Goal: Task Accomplishment & Management: Use online tool/utility

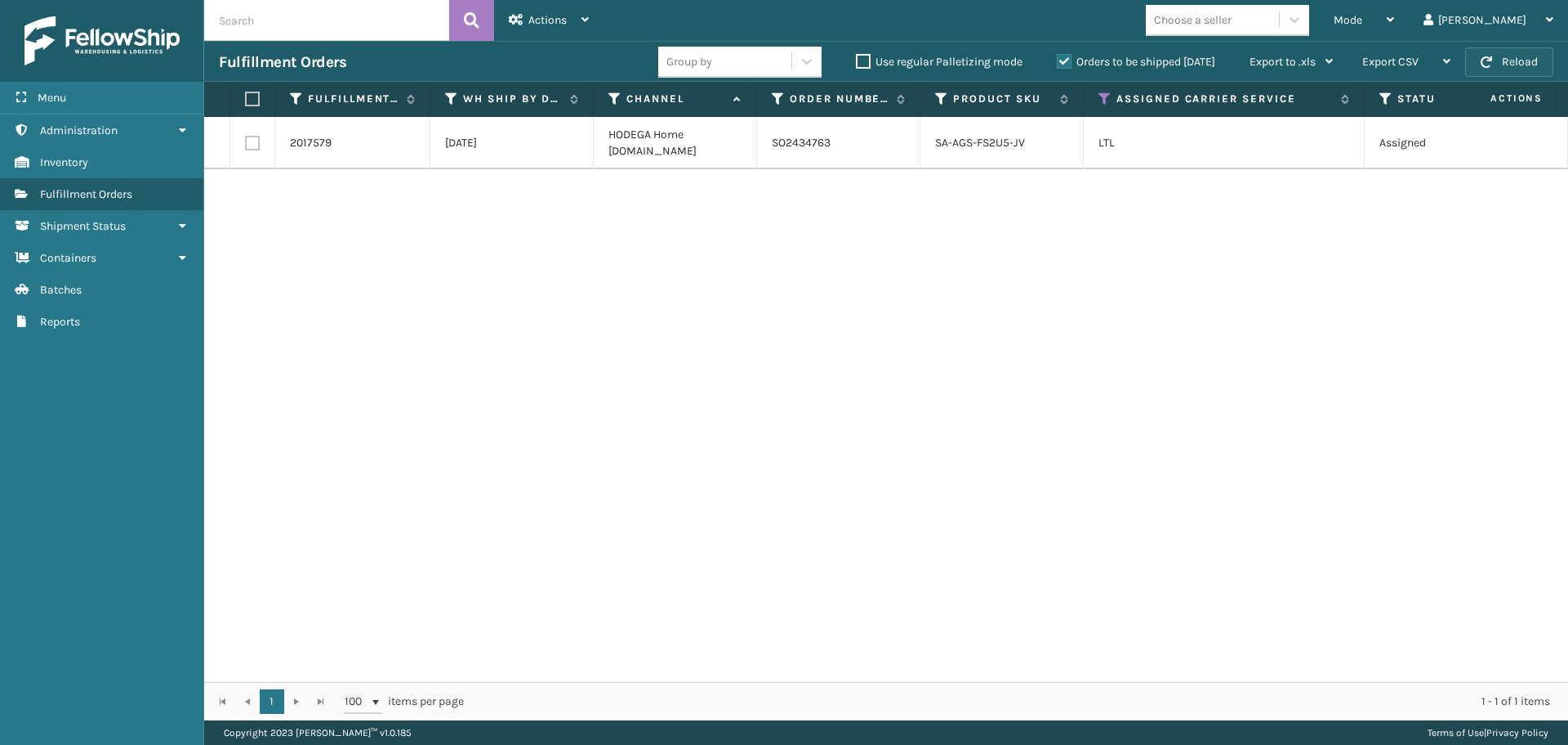
click at [1495, 55] on button "Reload" at bounding box center [1510, 62] width 89 height 30
click at [1395, 19] on div "Mode" at bounding box center [1363, 21] width 60 height 41
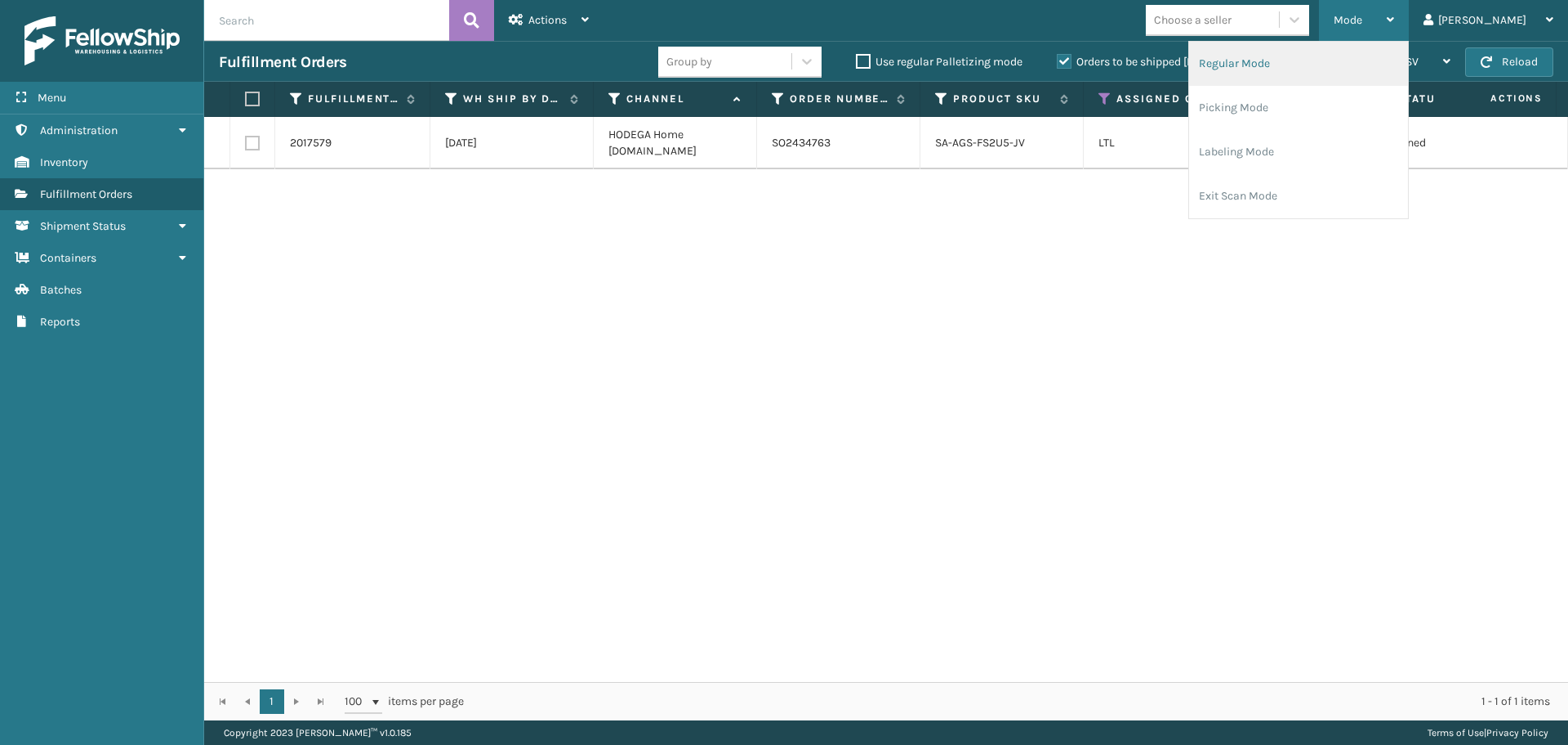
click at [1324, 70] on li "Regular Mode" at bounding box center [1298, 63] width 219 height 44
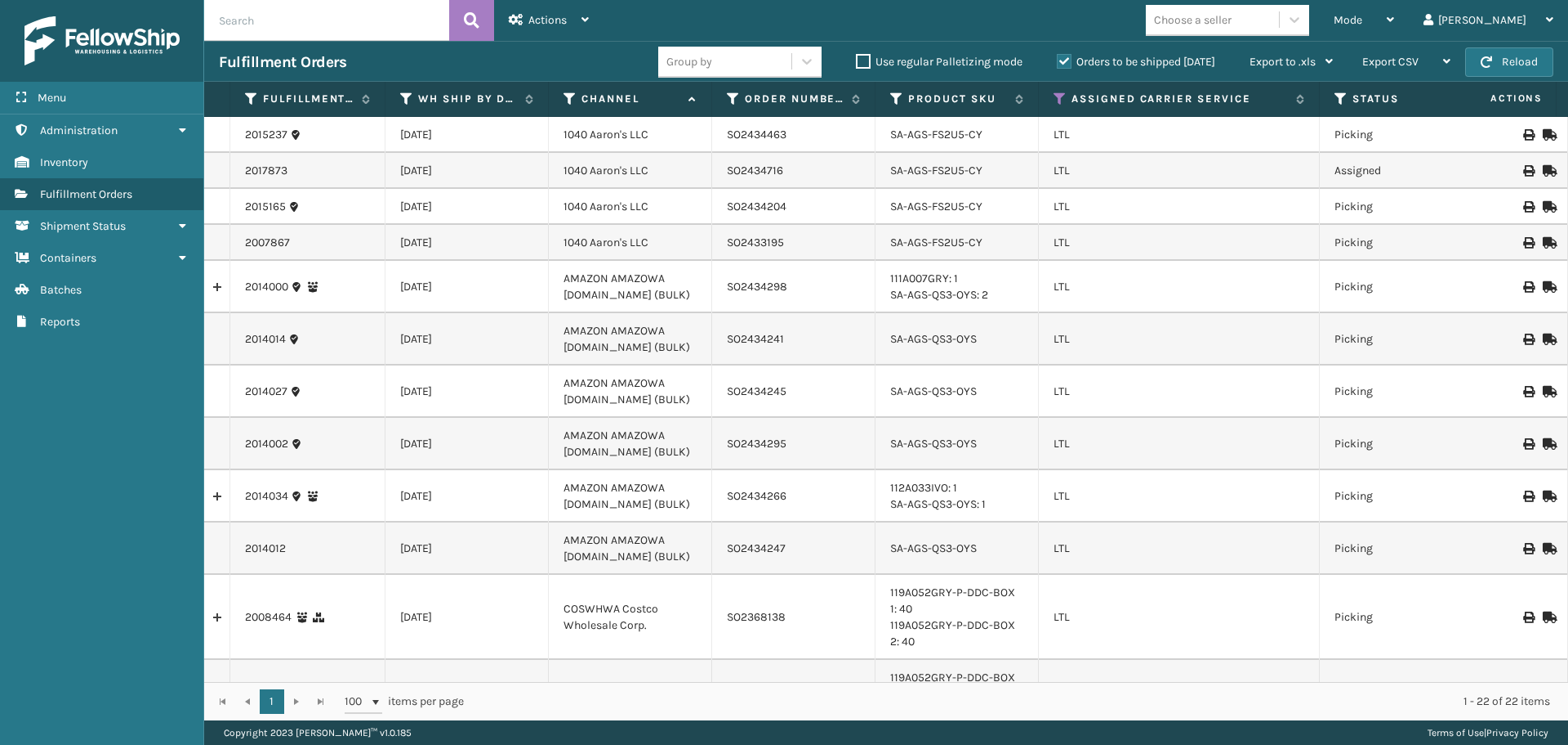
click at [980, 31] on div "Mode Regular Mode Picking Mode Labeling Mode Exit Scan Mode Choose a seller [PE…" at bounding box center [1086, 21] width 965 height 41
click at [252, 619] on link "2008464" at bounding box center [268, 617] width 46 height 17
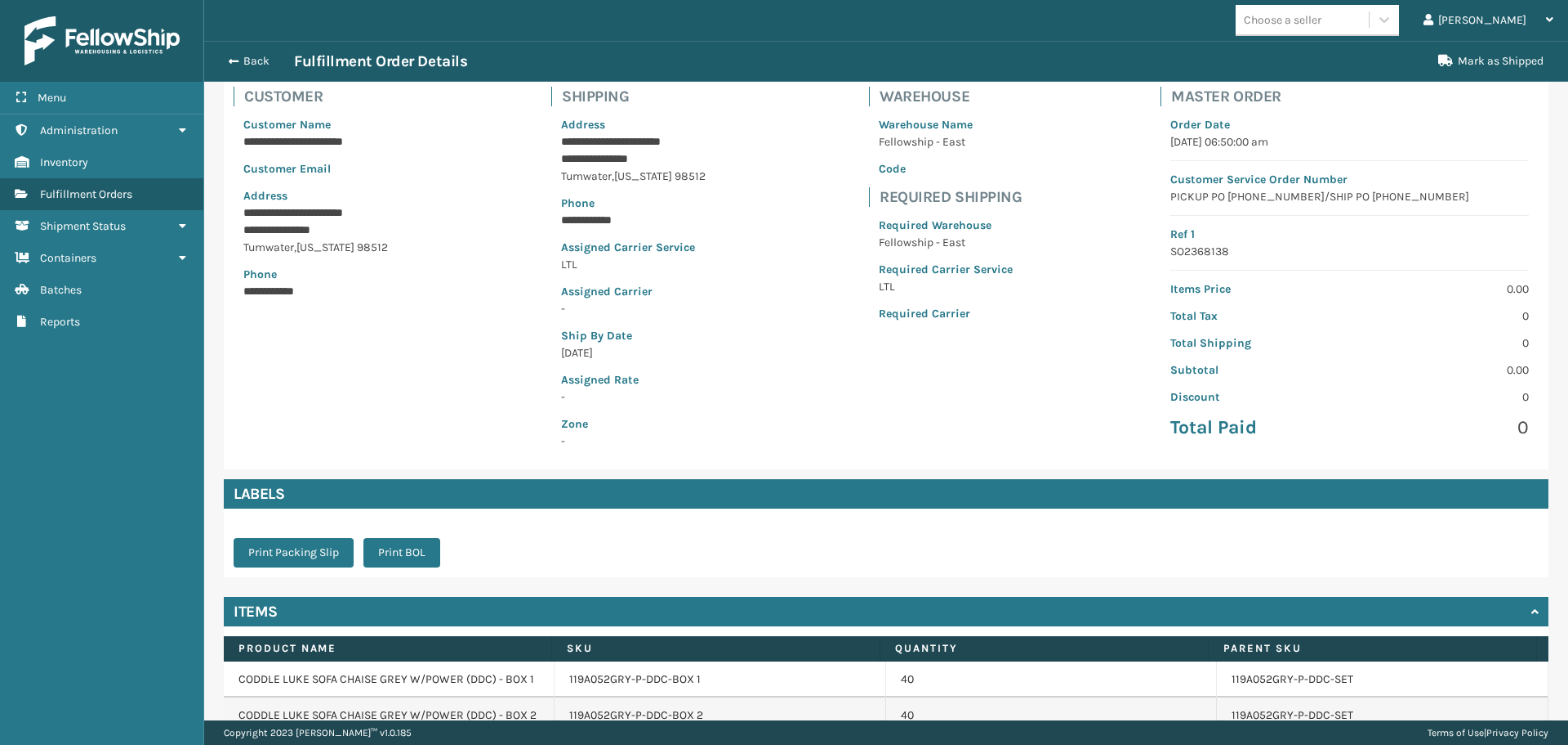
scroll to position [82, 0]
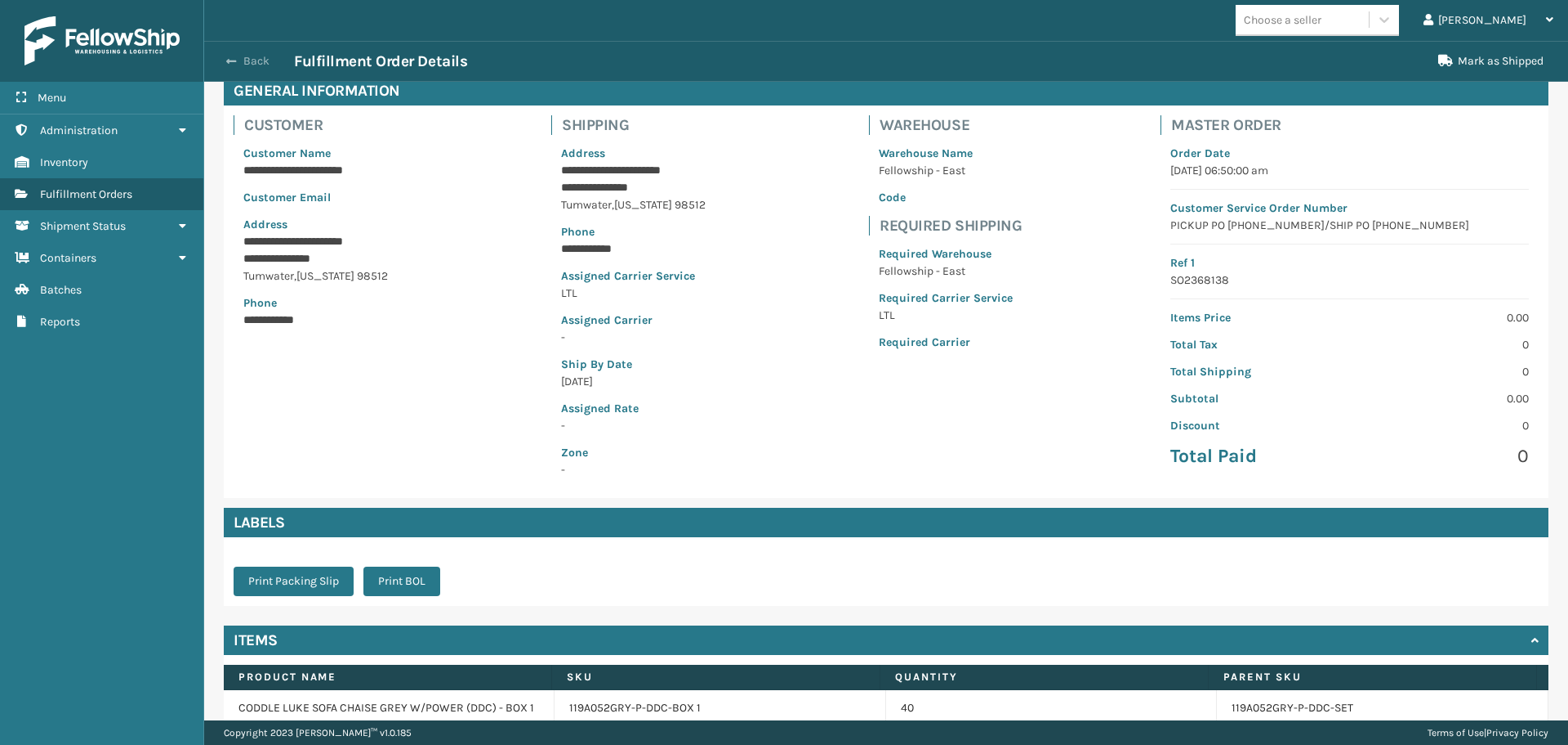
click at [258, 54] on button "Back" at bounding box center [257, 61] width 75 height 15
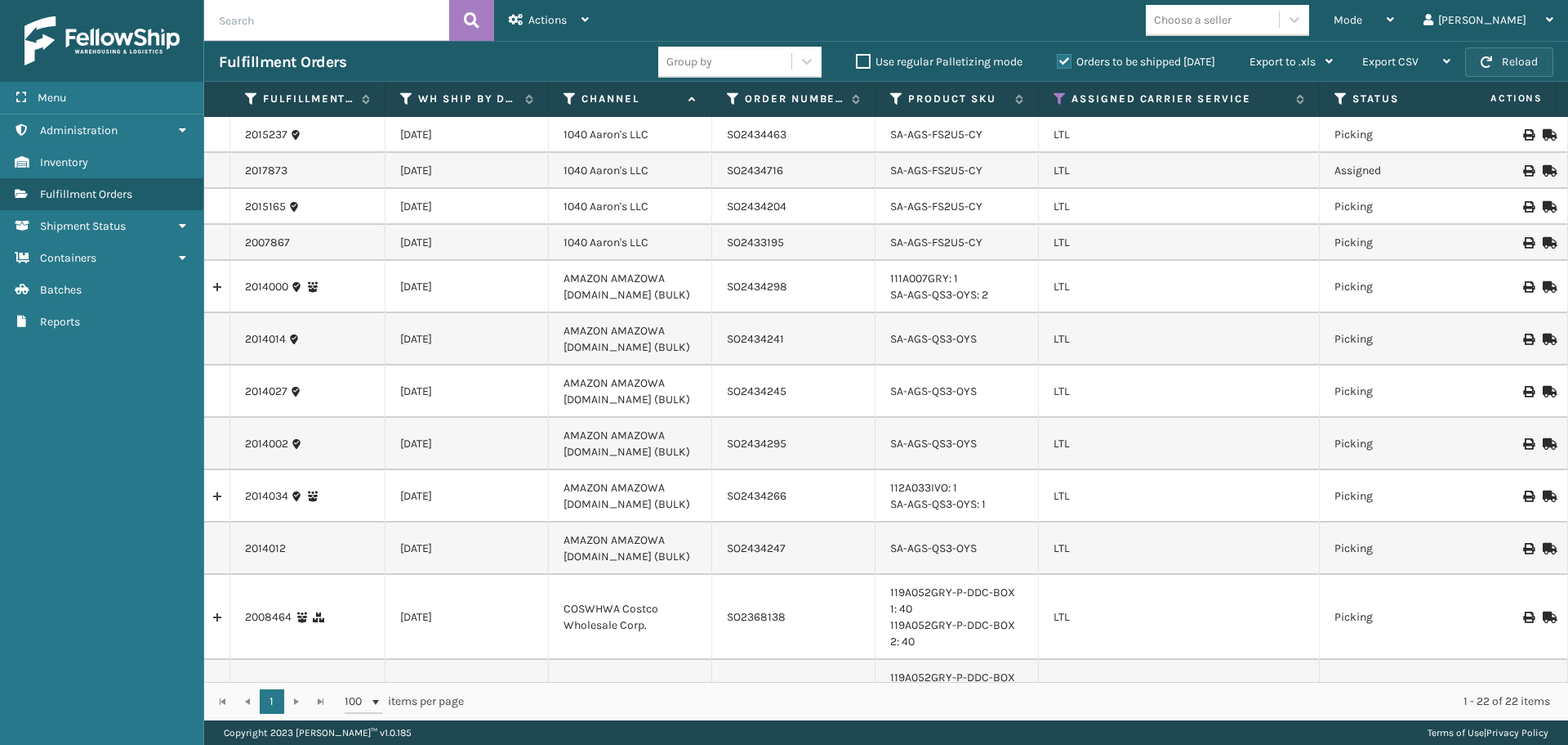
click at [1515, 63] on button "Reload" at bounding box center [1510, 62] width 89 height 30
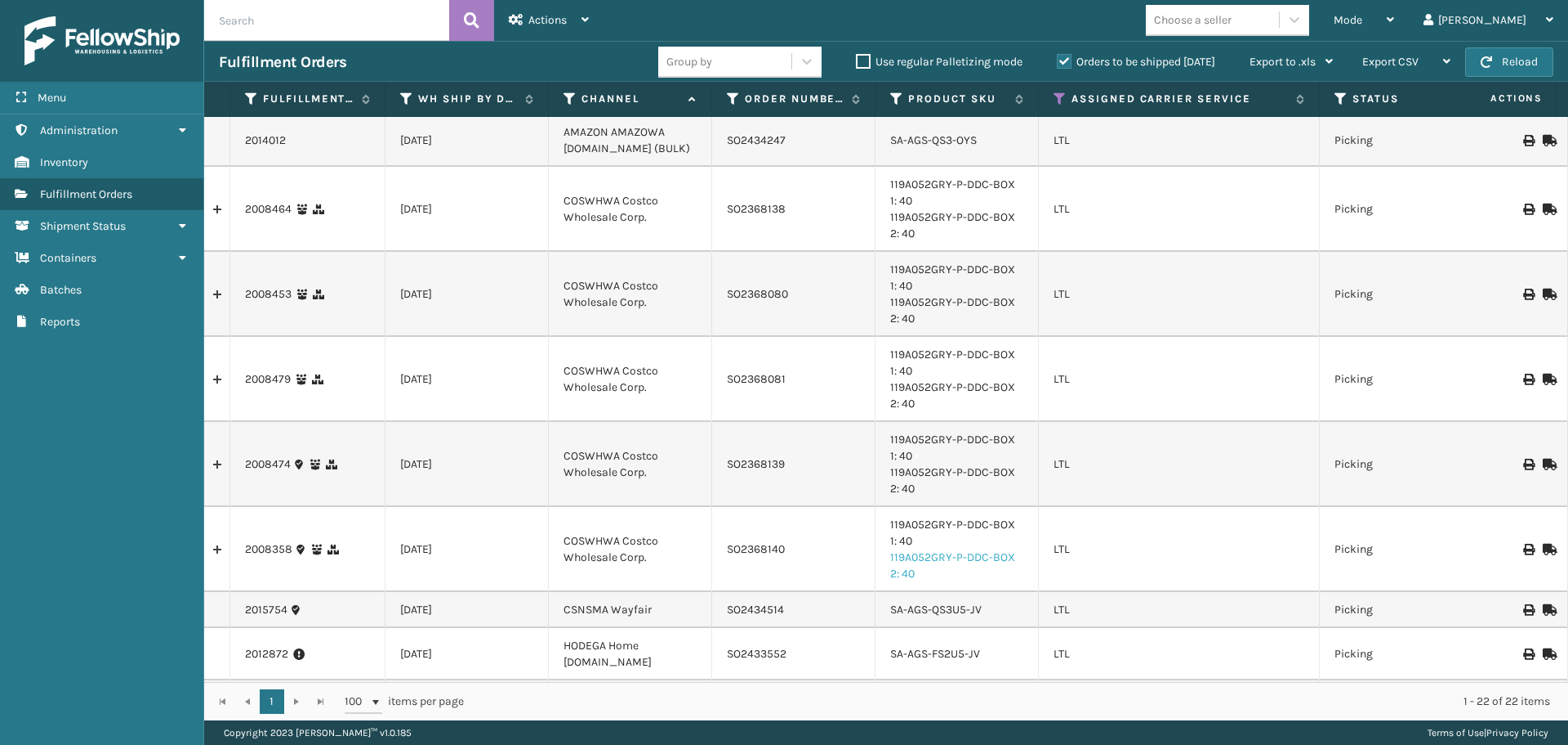
scroll to position [408, 0]
click at [1543, 210] on icon at bounding box center [1548, 209] width 10 height 12
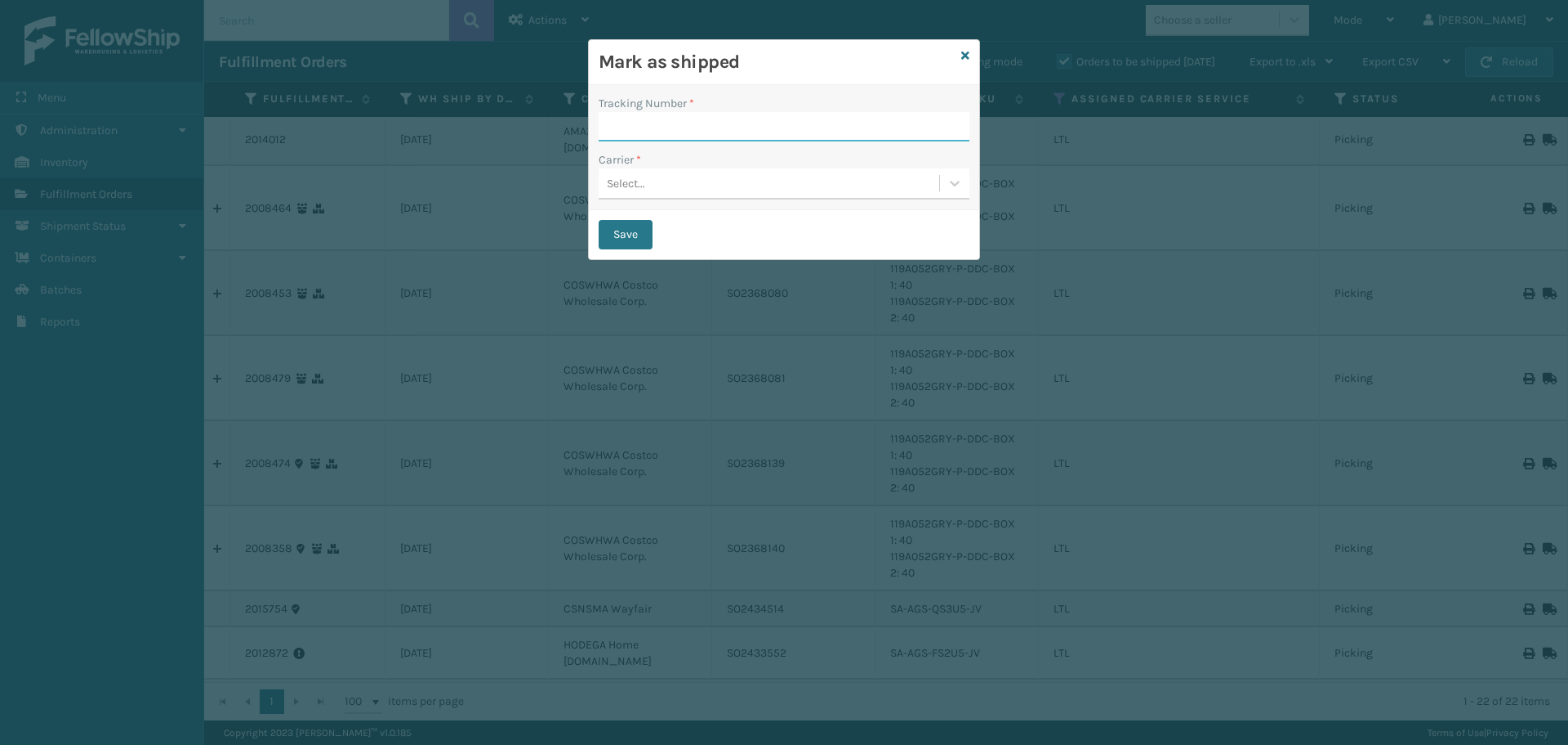
click at [671, 116] on input "Tracking Number *" at bounding box center [784, 127] width 371 height 30
paste input "SO2368138"
type input "SO2368138"
drag, startPoint x: 688, startPoint y: 129, endPoint x: 571, endPoint y: 122, distance: 117.2
click at [571, 122] on div "Mark as shipped Tracking Number * SO2368138 Carrier * Select... Save" at bounding box center [784, 372] width 1568 height 745
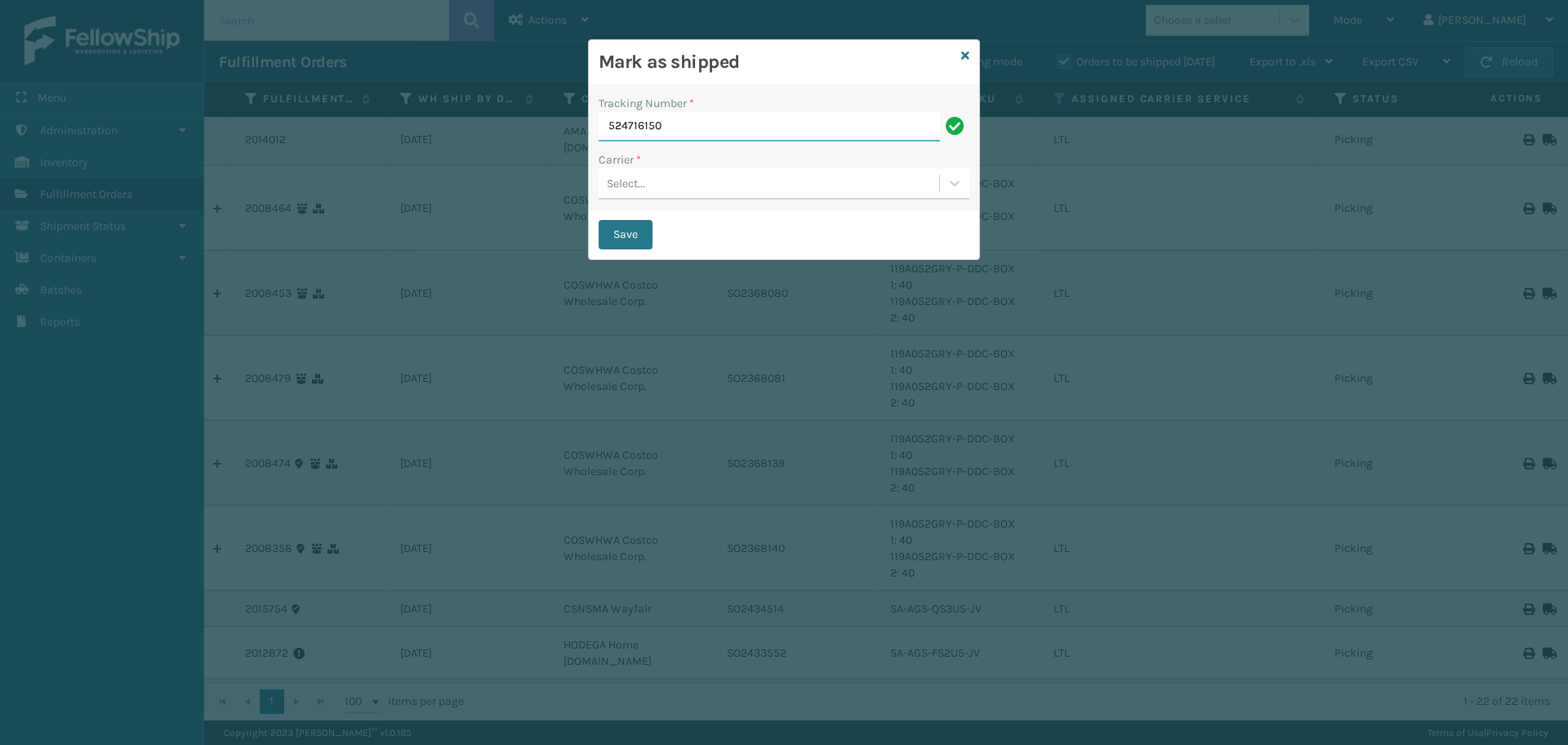
type input "524716150"
click at [740, 184] on div "Select..." at bounding box center [769, 183] width 340 height 27
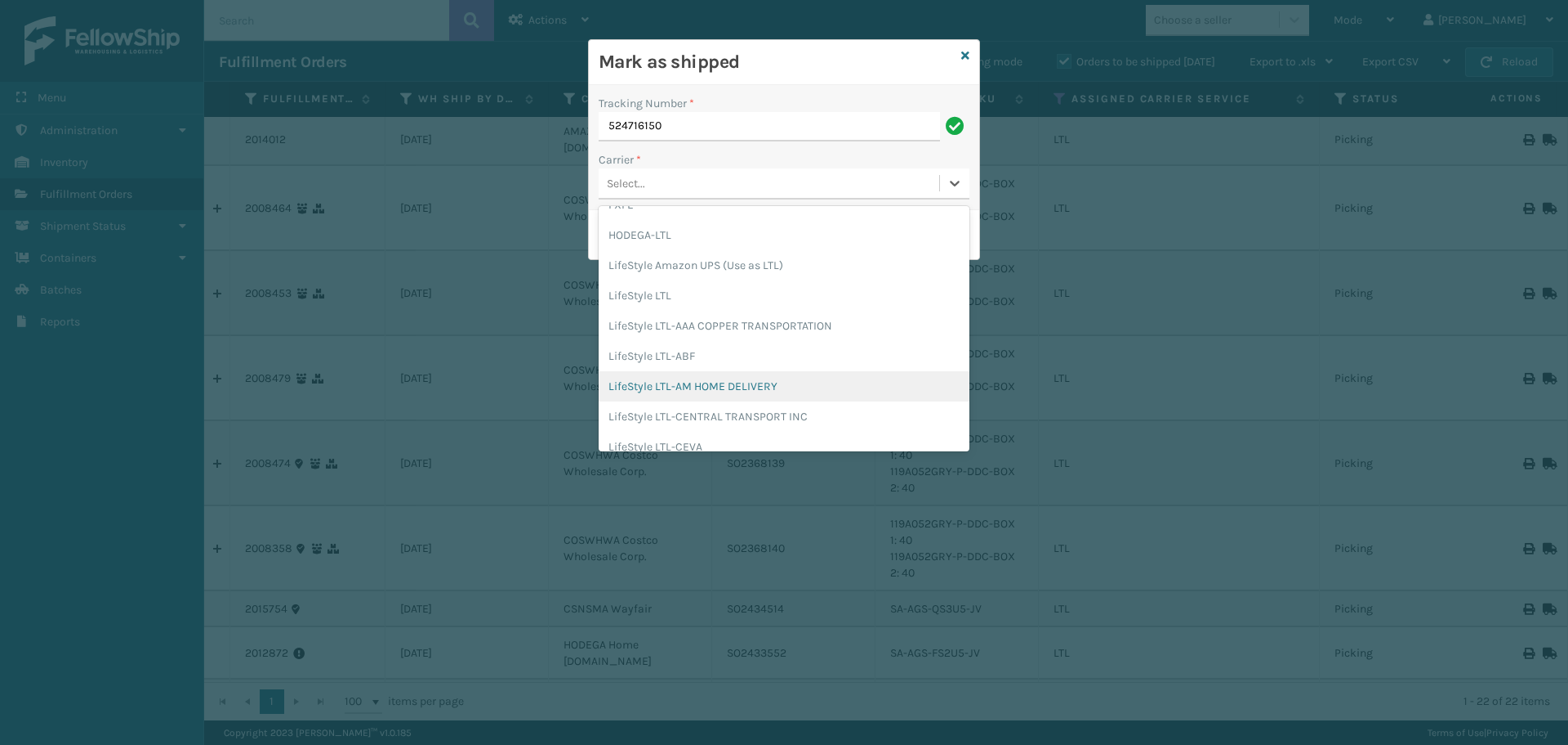
scroll to position [85, 0]
click at [703, 384] on div "LifeStyle LTL" at bounding box center [784, 382] width 371 height 31
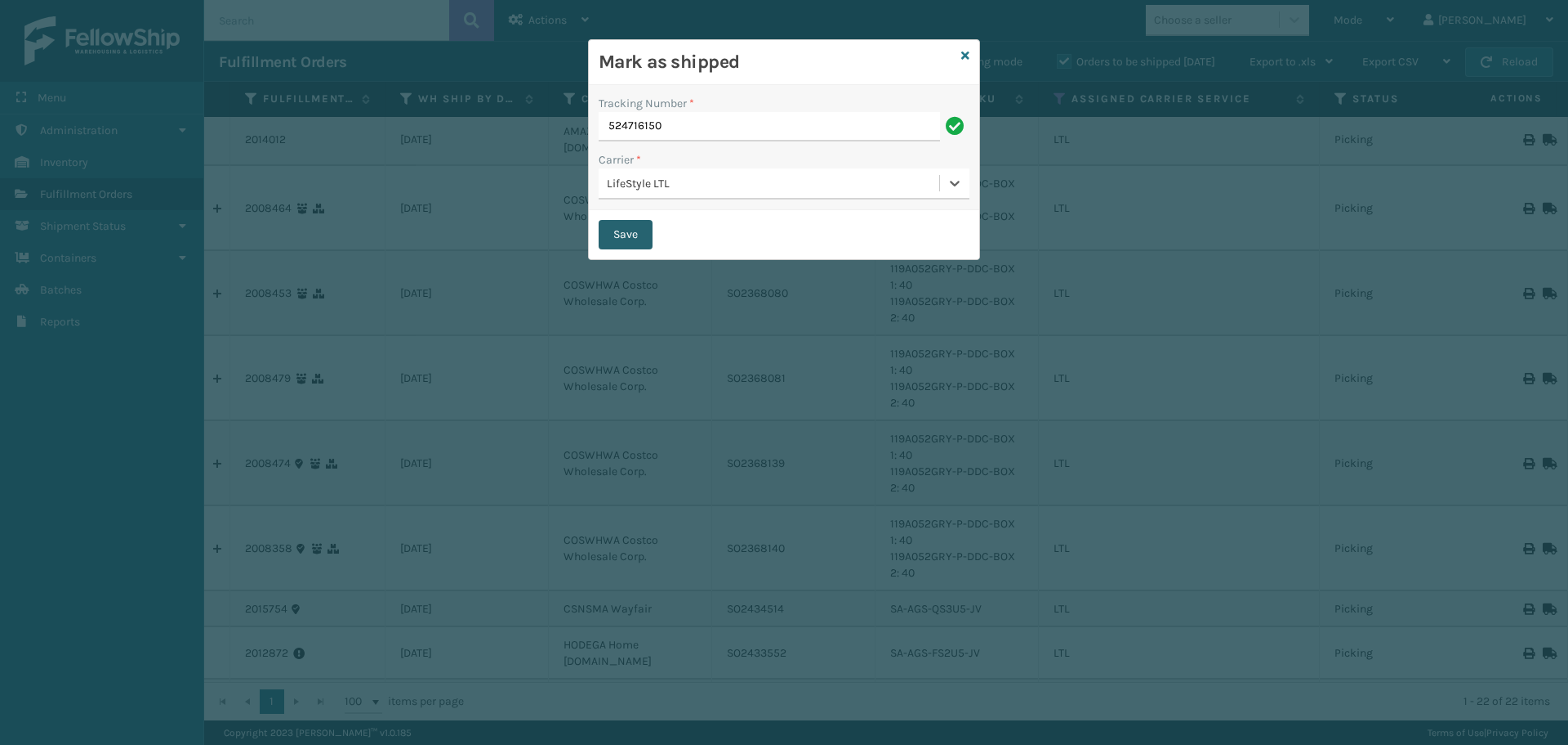
click at [627, 237] on button "Save" at bounding box center [626, 234] width 54 height 30
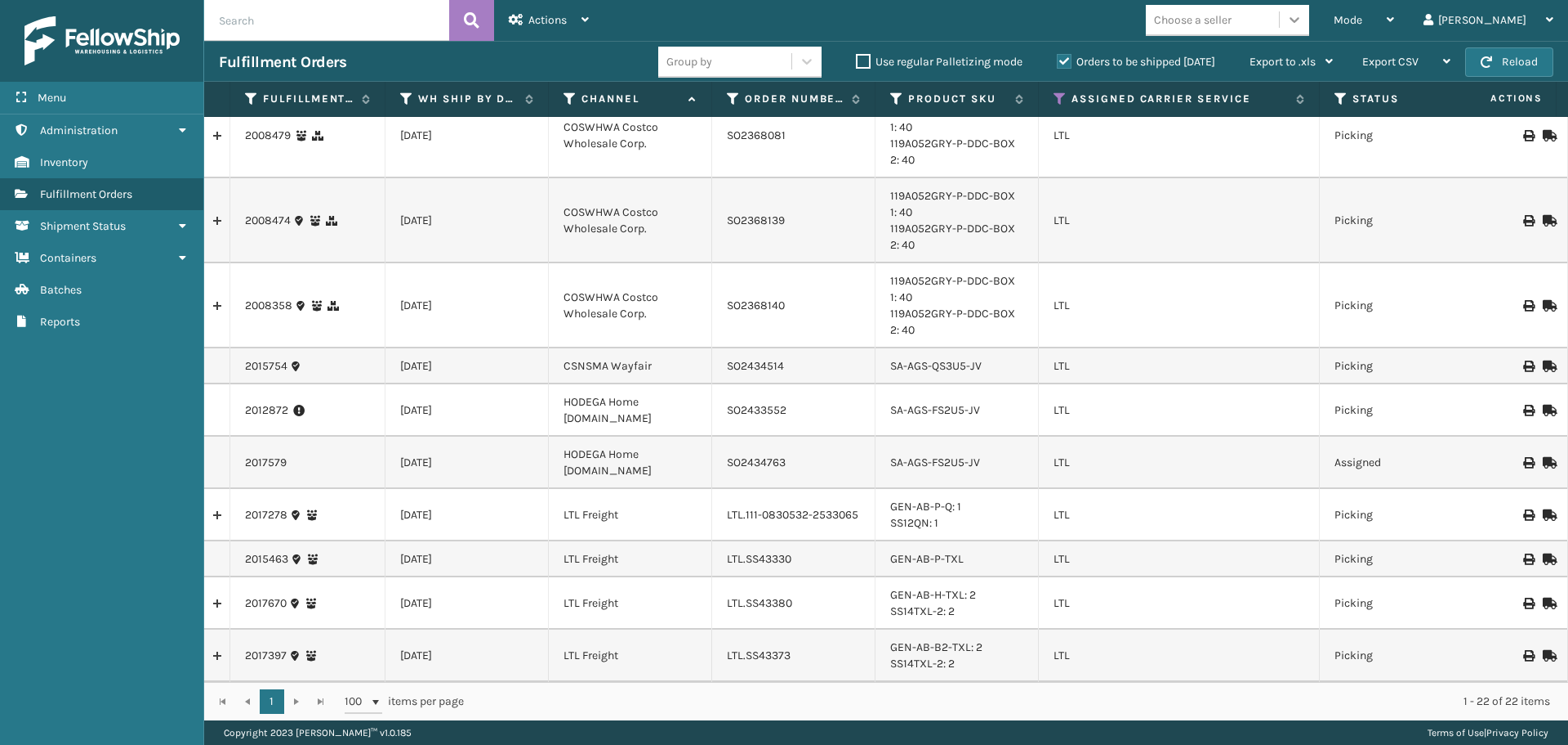
scroll to position [224, 0]
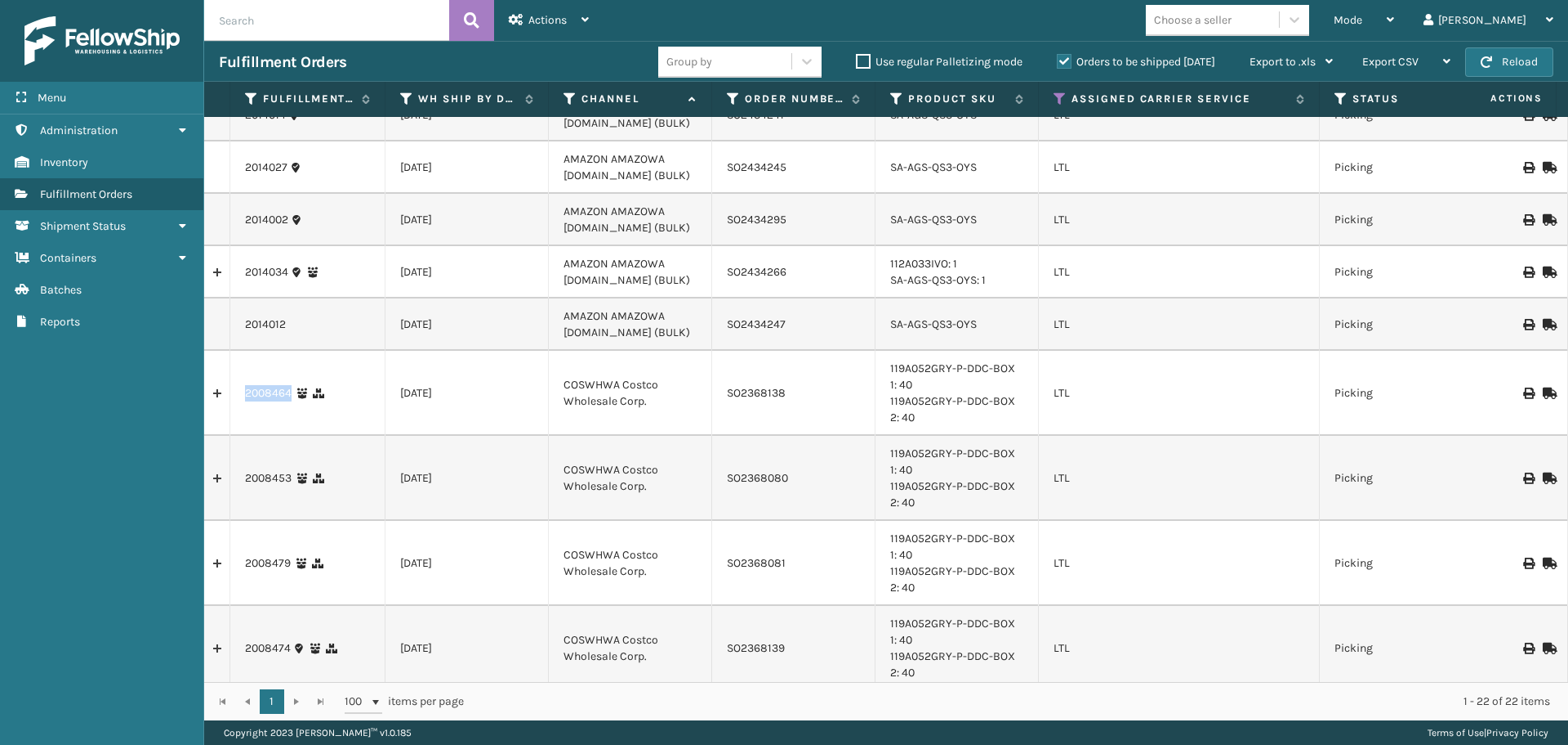
drag, startPoint x: 295, startPoint y: 395, endPoint x: 242, endPoint y: 396, distance: 53.0
click at [242, 396] on td "2008464" at bounding box center [308, 393] width 155 height 85
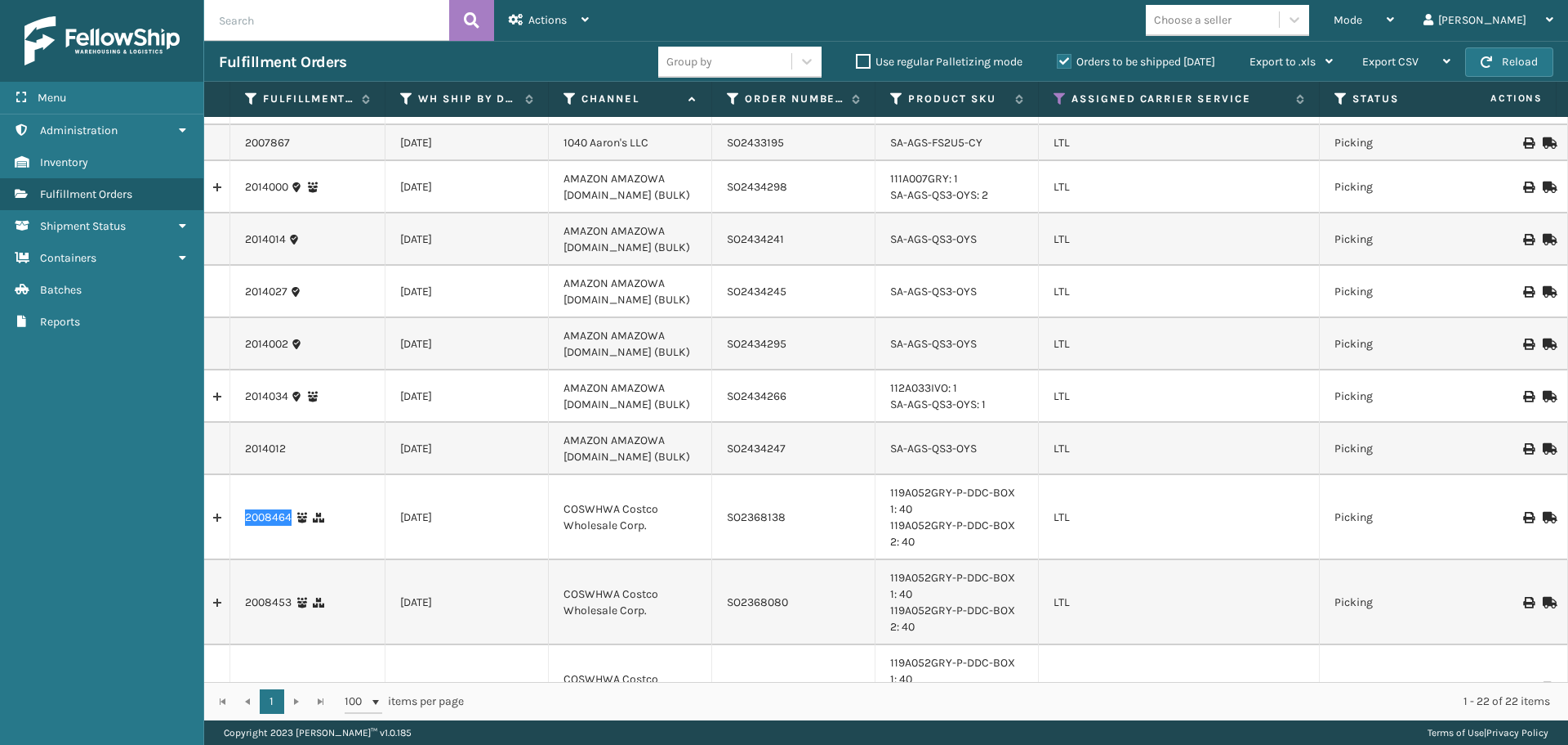
scroll to position [0, 0]
